Goal: Information Seeking & Learning: Learn about a topic

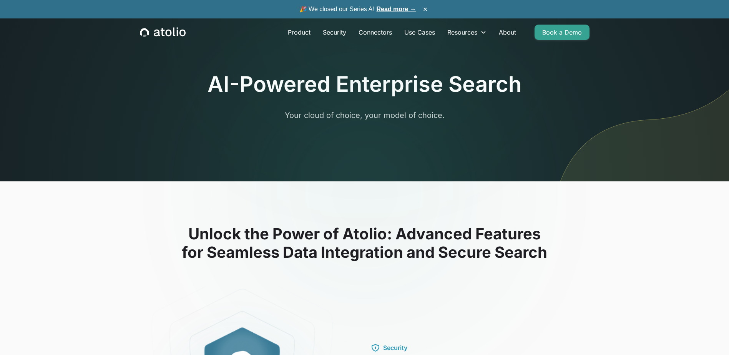
click at [210, 130] on div "AI-Powered Enterprise Search Your cloud of choice, your model of choice." at bounding box center [365, 103] width 314 height 65
drag, startPoint x: 193, startPoint y: 129, endPoint x: 138, endPoint y: 46, distance: 98.9
click at [186, 116] on div "AI-Powered Enterprise Search Your cloud of choice, your model of choice." at bounding box center [365, 109] width 492 height 144
click at [299, 33] on link "Product" at bounding box center [299, 32] width 35 height 15
click at [157, 179] on div "AI-Powered Enterprise Search Your cloud of choice, your model of choice." at bounding box center [365, 109] width 492 height 144
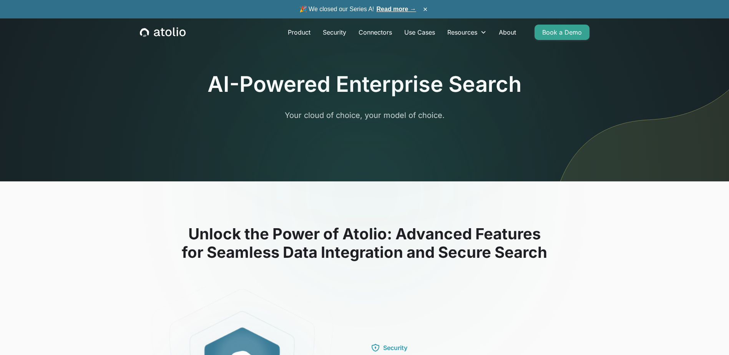
click at [90, 149] on section "AI-Powered Enterprise Search Your cloud of choice, your model of choice." at bounding box center [364, 90] width 729 height 181
click at [92, 149] on section "AI-Powered Enterprise Search Your cloud of choice, your model of choice." at bounding box center [364, 90] width 729 height 181
click at [339, 30] on link "Security" at bounding box center [335, 32] width 36 height 15
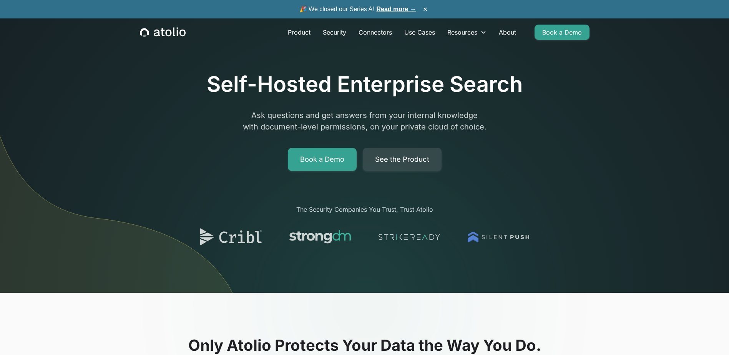
click at [129, 211] on img at bounding box center [124, 166] width 248 height 254
click at [155, 83] on img at bounding box center [124, 166] width 248 height 254
